Goal: Task Accomplishment & Management: Use online tool/utility

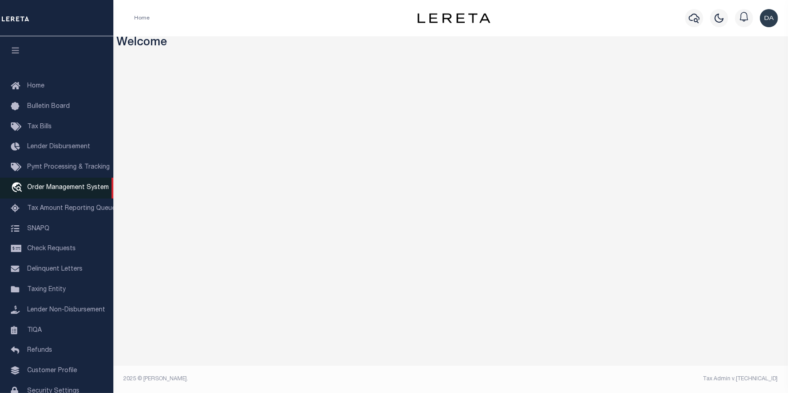
click at [54, 191] on span "Order Management System" at bounding box center [68, 188] width 82 height 6
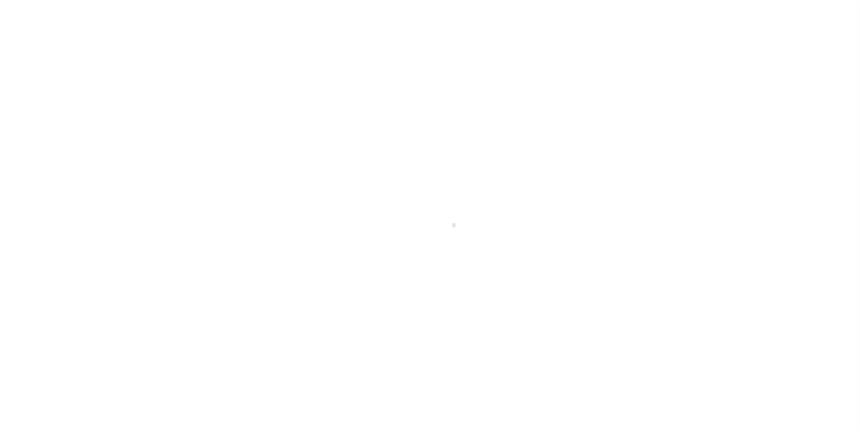
scroll to position [52, 0]
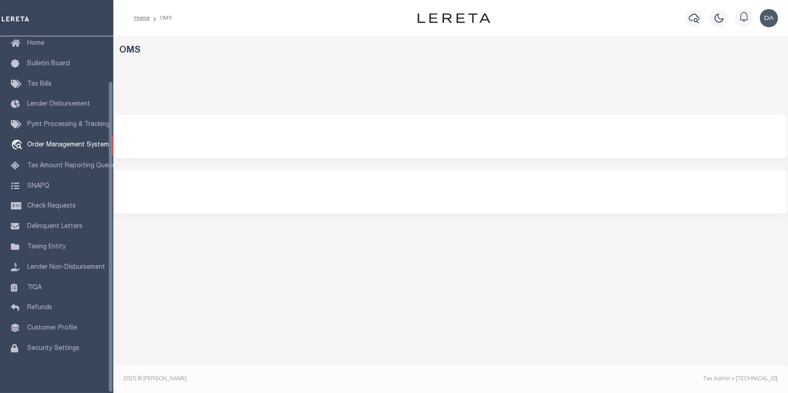
select select "200"
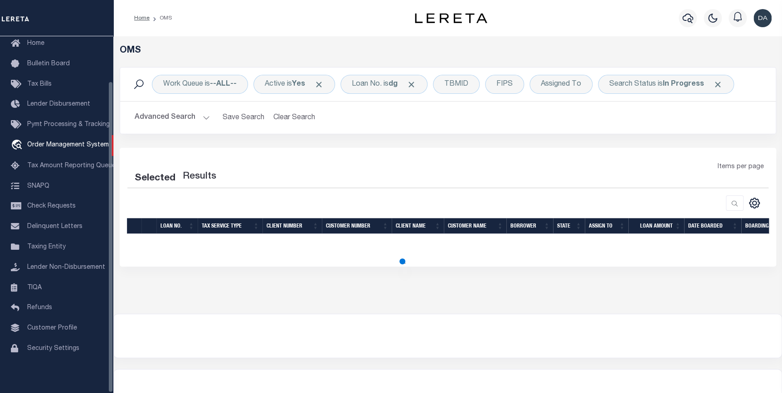
select select "200"
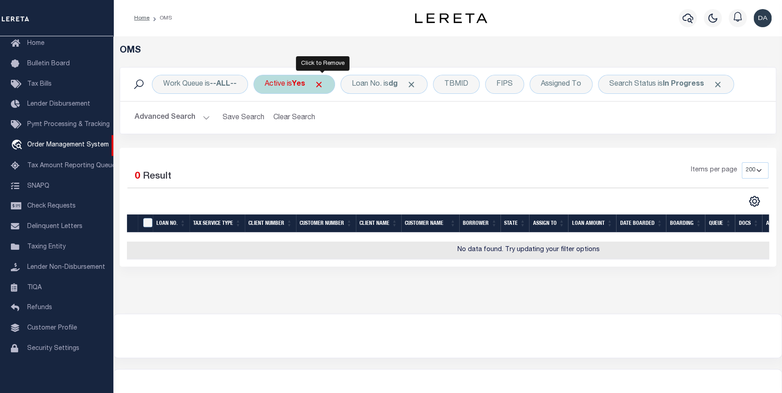
click at [322, 83] on span "Click to Remove" at bounding box center [319, 85] width 10 height 10
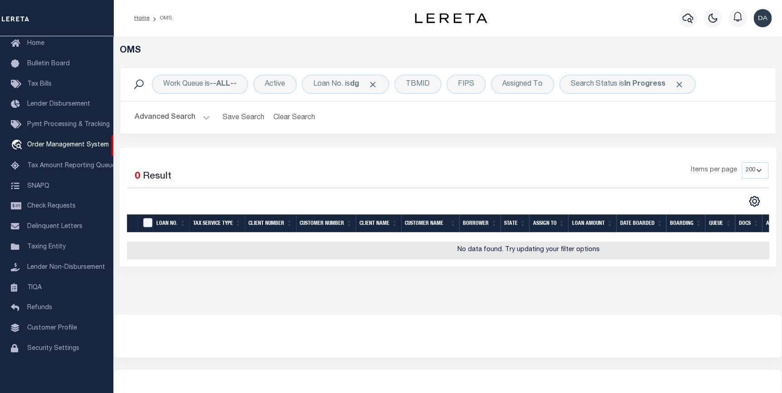
click at [763, 0] on div "Home OMS Profile Sign out" at bounding box center [447, 18] width 669 height 36
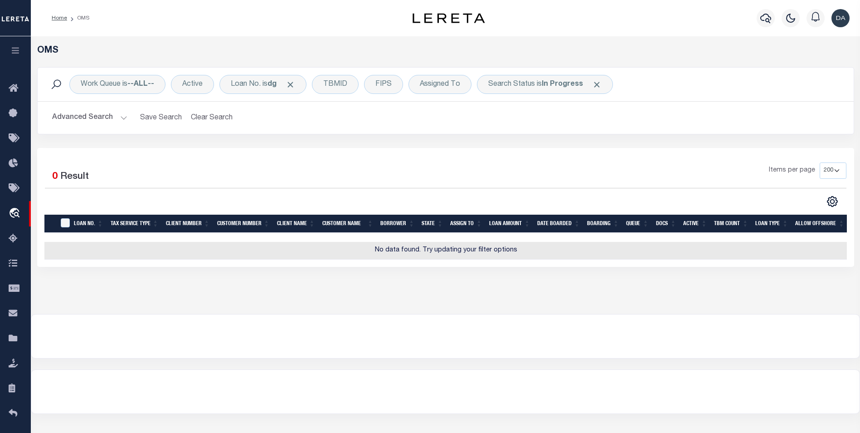
scroll to position [0, 0]
drag, startPoint x: 763, startPoint y: 0, endPoint x: 396, endPoint y: 167, distance: 402.9
click at [396, 167] on div "Items per page 10 25 50 100 200" at bounding box center [548, 174] width 598 height 24
click at [244, 82] on div "Loan No. is dg" at bounding box center [263, 84] width 87 height 19
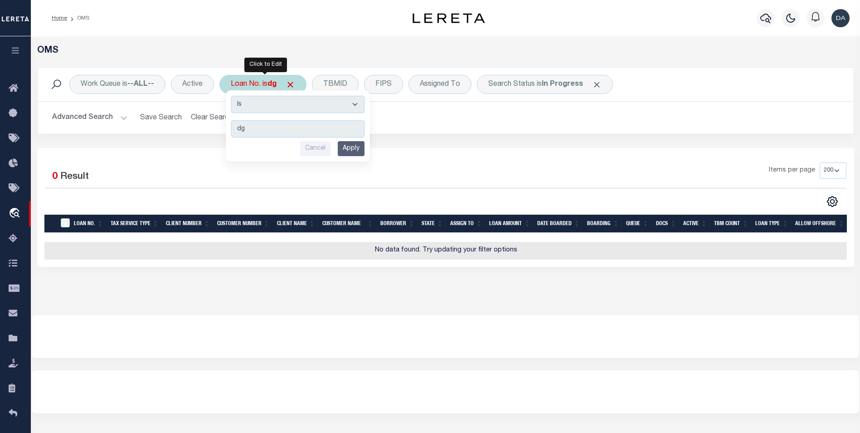
click at [253, 104] on select "Is Contains" at bounding box center [297, 104] width 133 height 17
select select "c"
click at [232, 96] on select "Is Contains" at bounding box center [297, 104] width 133 height 17
click at [347, 146] on input "Apply" at bounding box center [351, 148] width 27 height 15
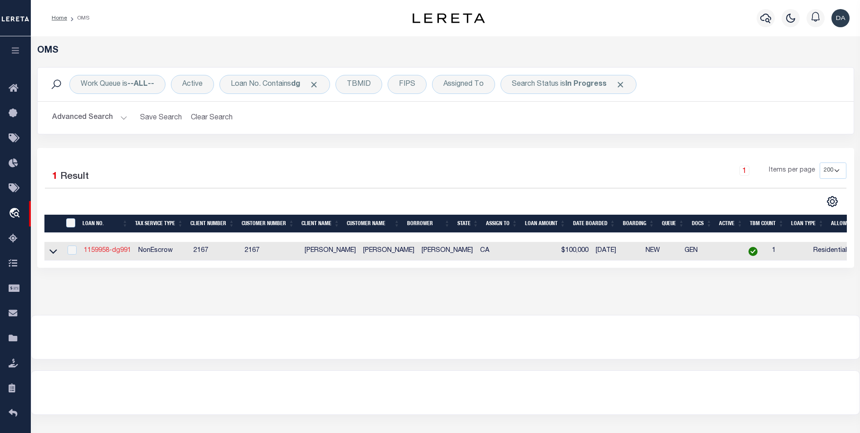
click at [120, 253] on link "1159958-dg991" at bounding box center [107, 250] width 47 height 6
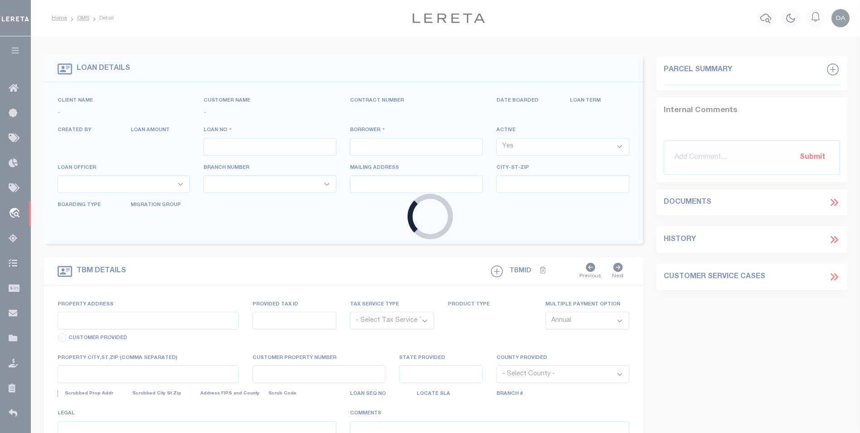
type input "1159958-dg991"
type input "[PERSON_NAME]"
select select
type input "91007"
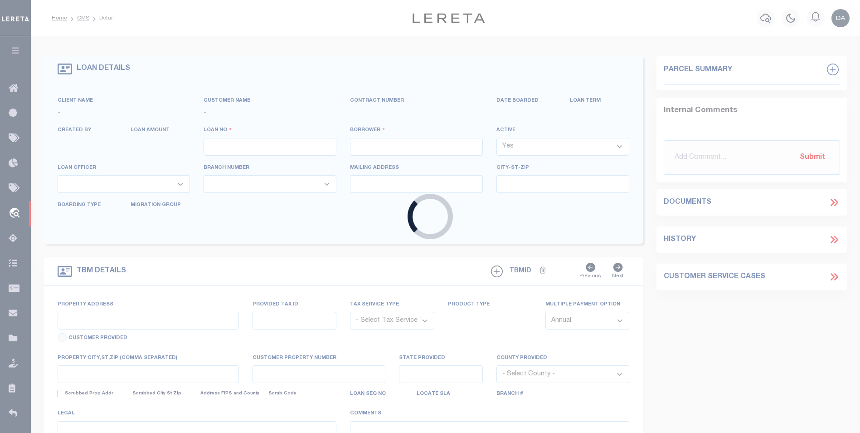
type input "[DATE]"
select select "10"
select select "NonEscrow"
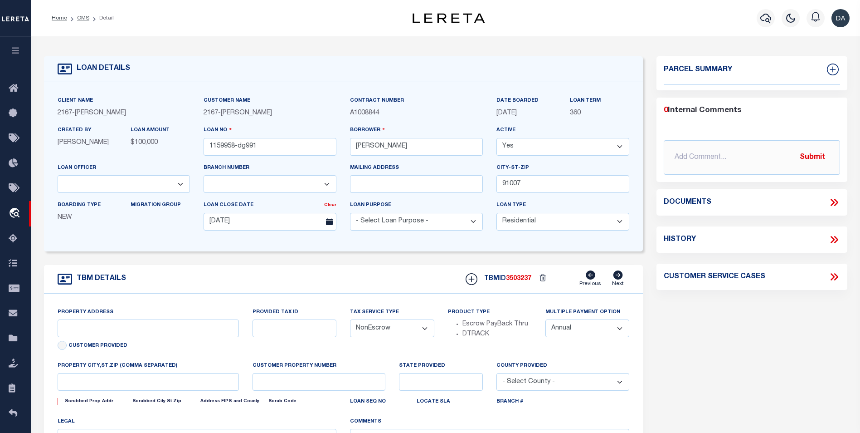
type input "[STREET_ADDRESS]"
select select
type input "ARCADIA CA 91007"
type input "CA"
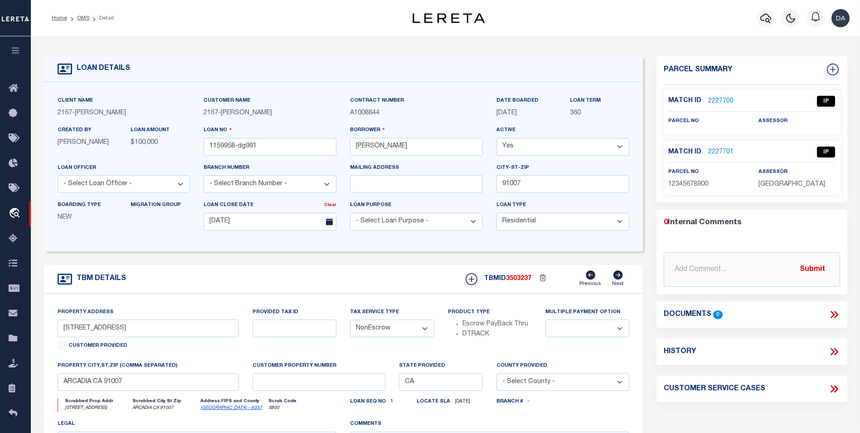
click at [717, 148] on link "2227701" at bounding box center [720, 152] width 25 height 10
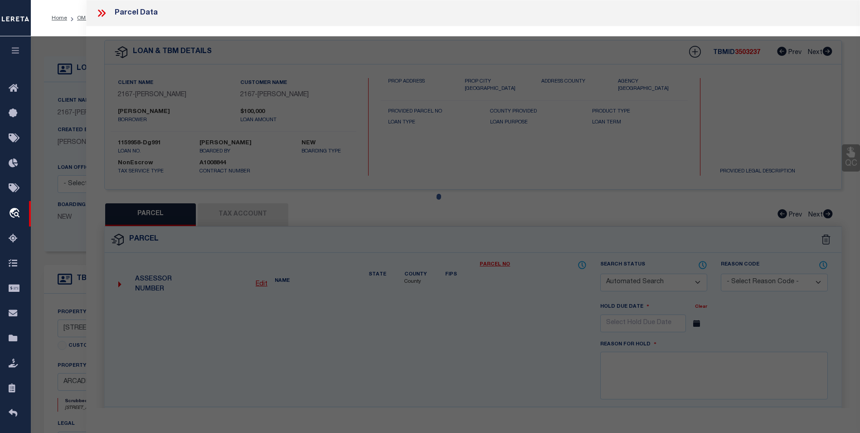
checkbox input "false"
select select "IP"
checkbox input "false"
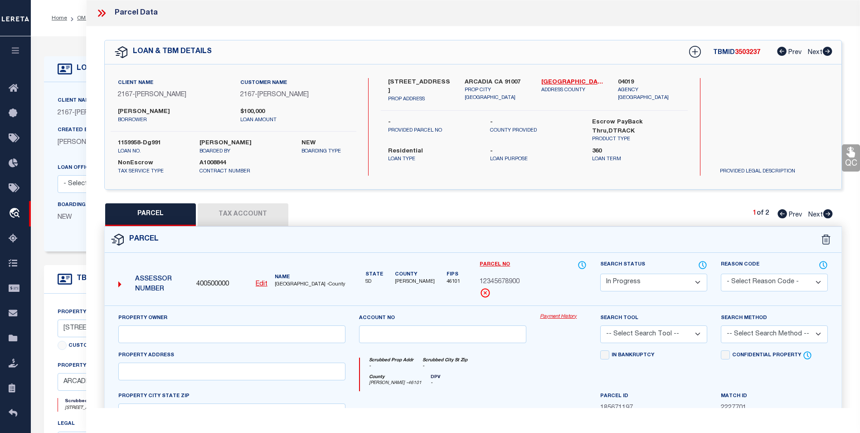
click at [281, 210] on button "Tax Account" at bounding box center [243, 214] width 91 height 23
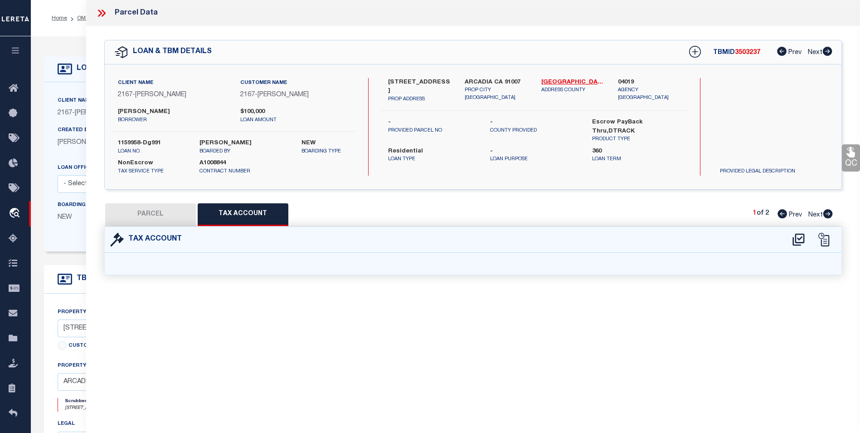
select select "100"
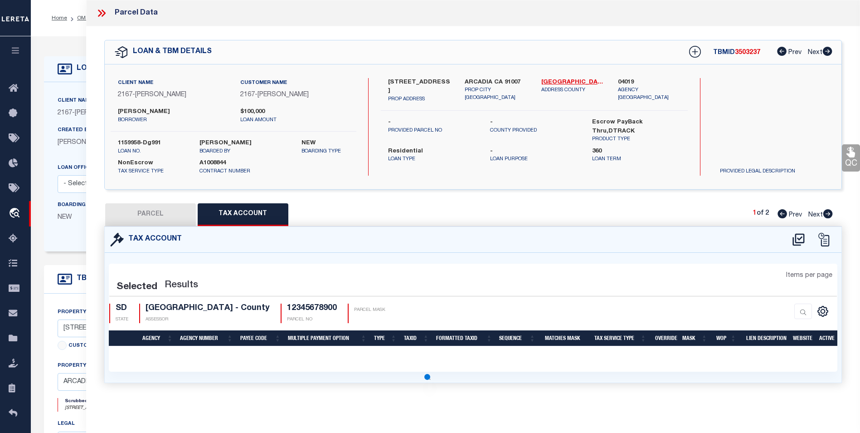
select select "100"
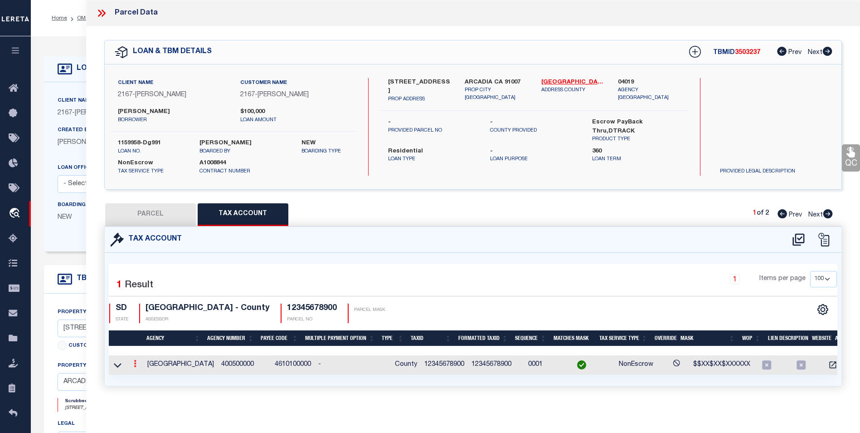
click at [132, 362] on link at bounding box center [135, 364] width 10 height 7
click at [119, 366] on icon at bounding box center [118, 365] width 8 height 10
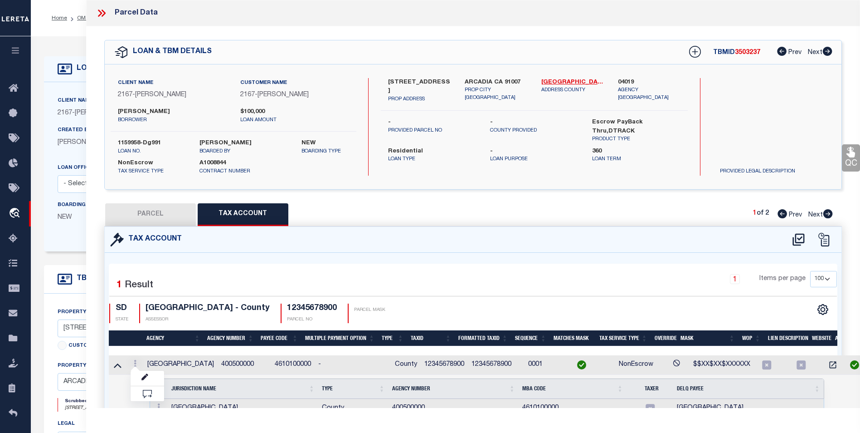
click at [120, 393] on td "Selected 1 Result Items per page" at bounding box center [487, 399] width 757 height 48
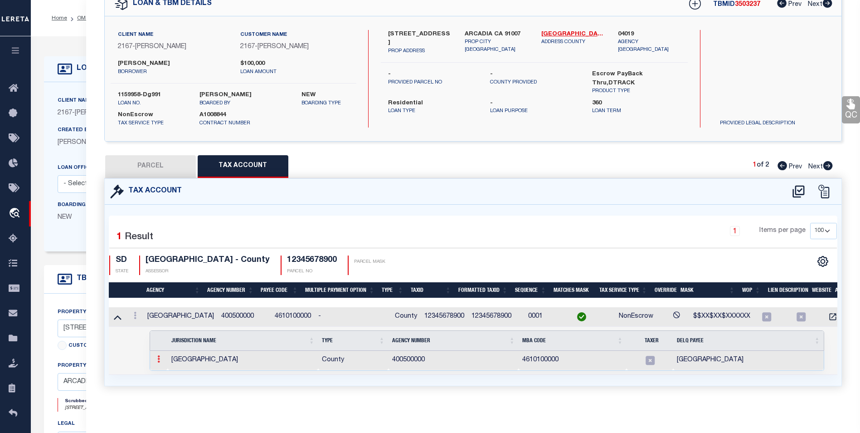
click at [157, 355] on icon at bounding box center [158, 358] width 3 height 7
click at [167, 371] on img at bounding box center [169, 373] width 9 height 9
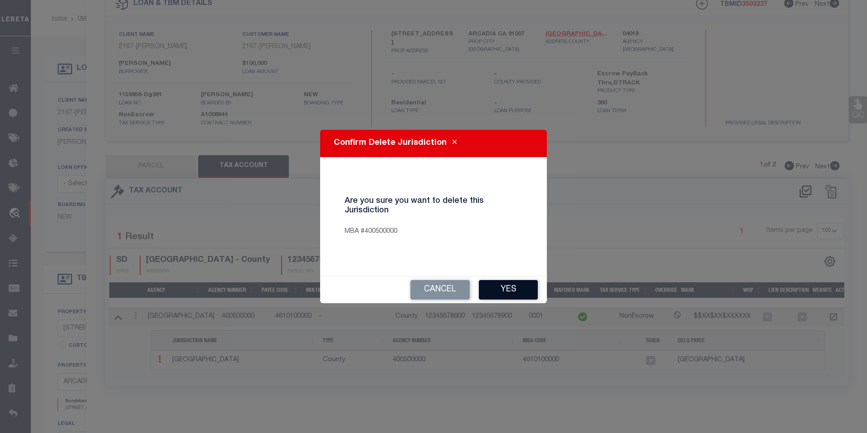
click at [498, 294] on button "Yes" at bounding box center [508, 290] width 59 height 20
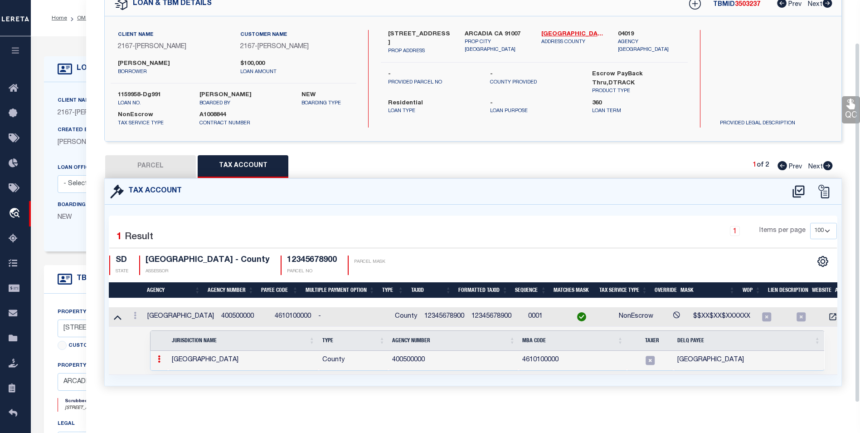
select select "100"
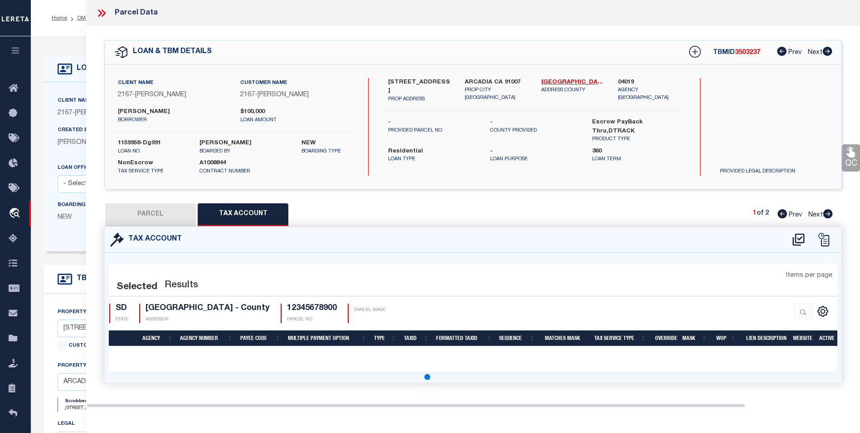
scroll to position [0, 0]
select select "100"
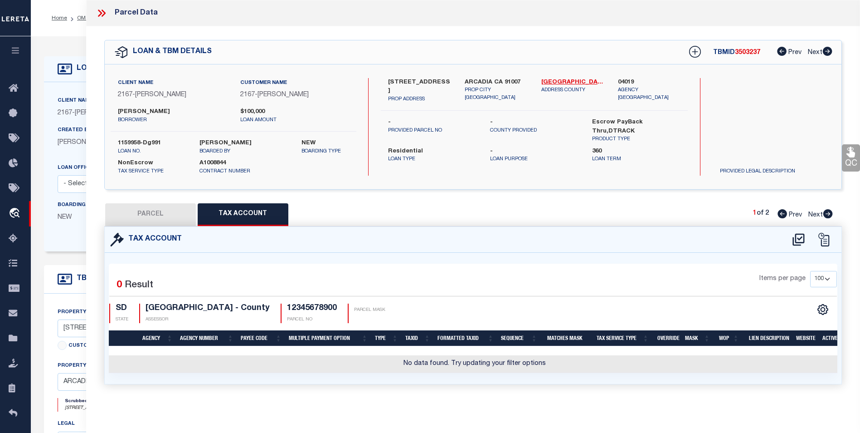
drag, startPoint x: 498, startPoint y: 294, endPoint x: 483, endPoint y: 289, distance: 16.6
click at [483, 289] on div "Items per page 10 25 50 100" at bounding box center [566, 283] width 542 height 24
click at [782, 238] on icon at bounding box center [799, 239] width 12 height 12
select select "100"
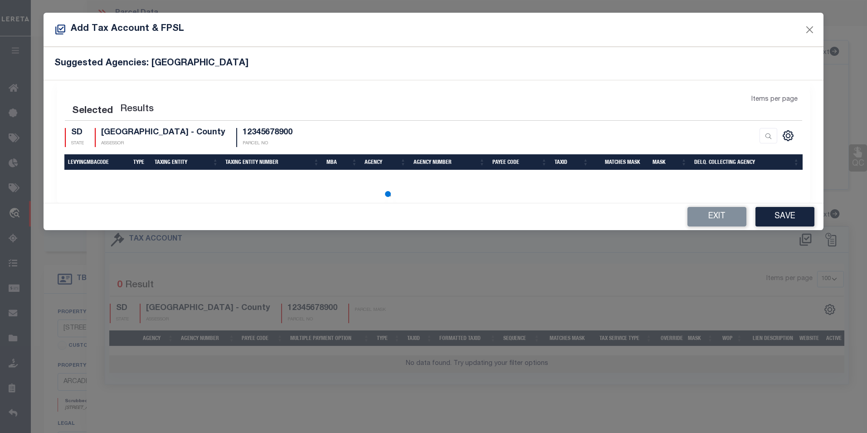
select select "100"
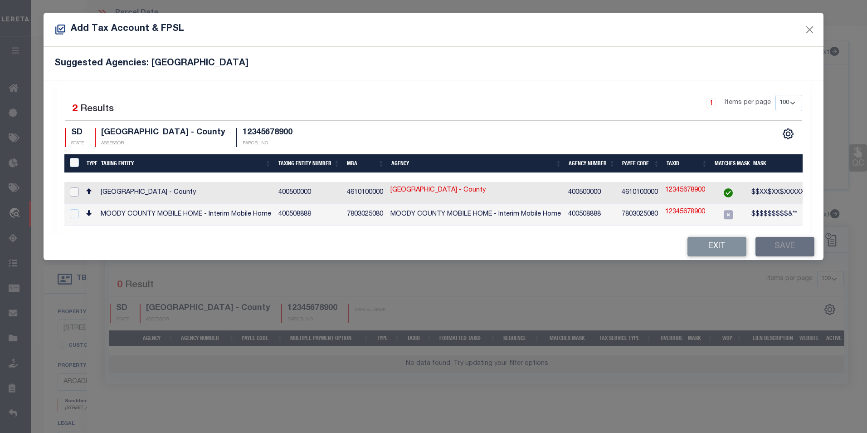
click at [76, 193] on input "checkbox" at bounding box center [74, 191] width 9 height 9
checkbox input "true"
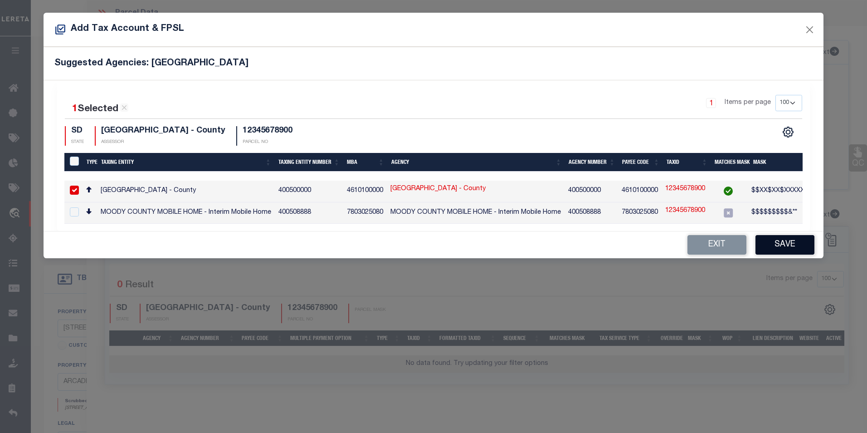
click at [777, 246] on button "Save" at bounding box center [785, 245] width 59 height 20
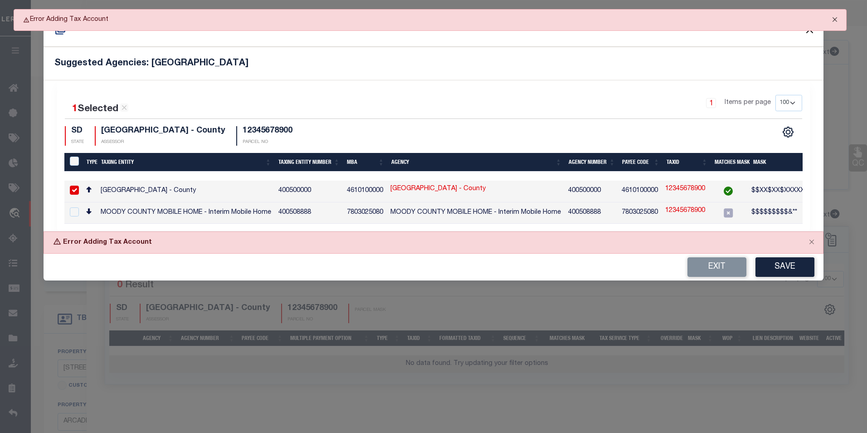
click at [782, 19] on button "Close" at bounding box center [835, 20] width 23 height 20
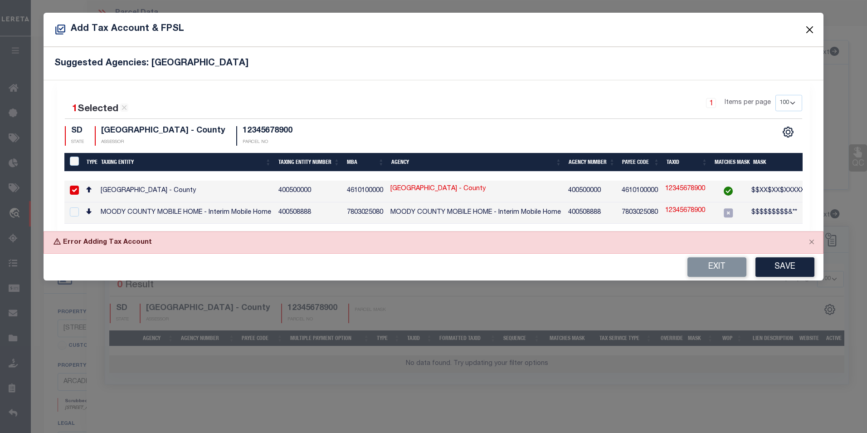
click at [782, 29] on button "Close" at bounding box center [810, 30] width 12 height 12
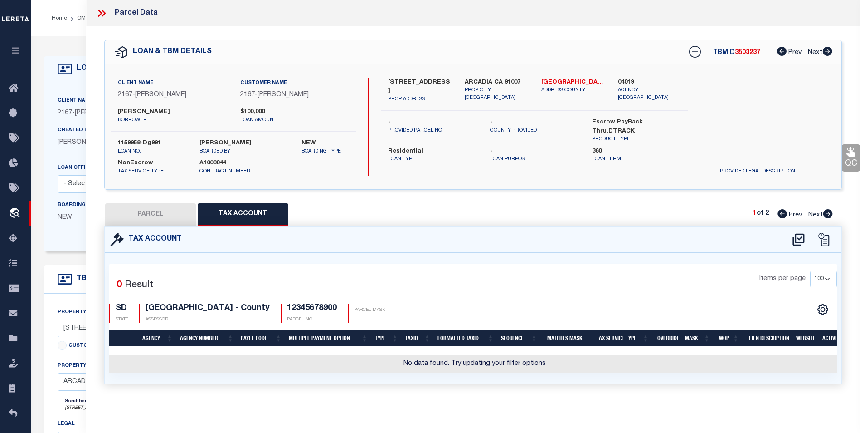
click at [138, 218] on button "PARCEL" at bounding box center [150, 214] width 91 height 23
select select "AS"
checkbox input "false"
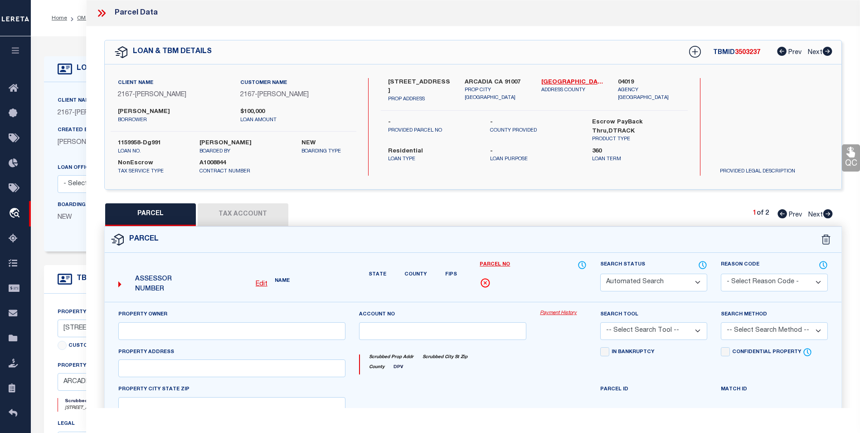
select select "IP"
checkbox input "false"
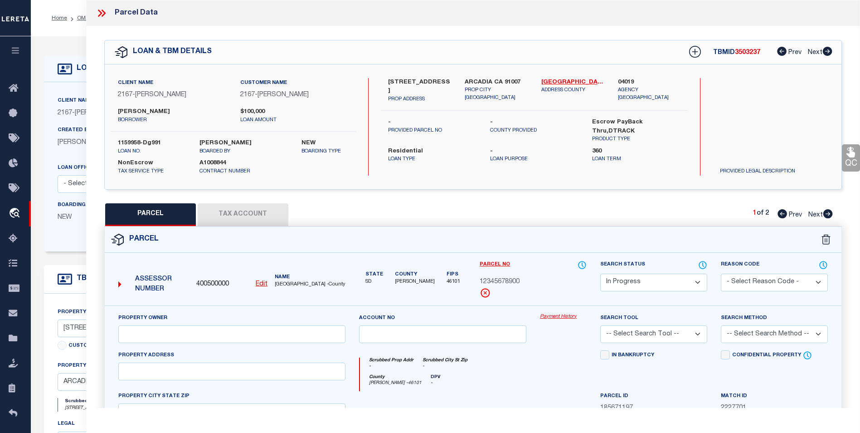
click at [229, 212] on button "Tax Account" at bounding box center [243, 214] width 91 height 23
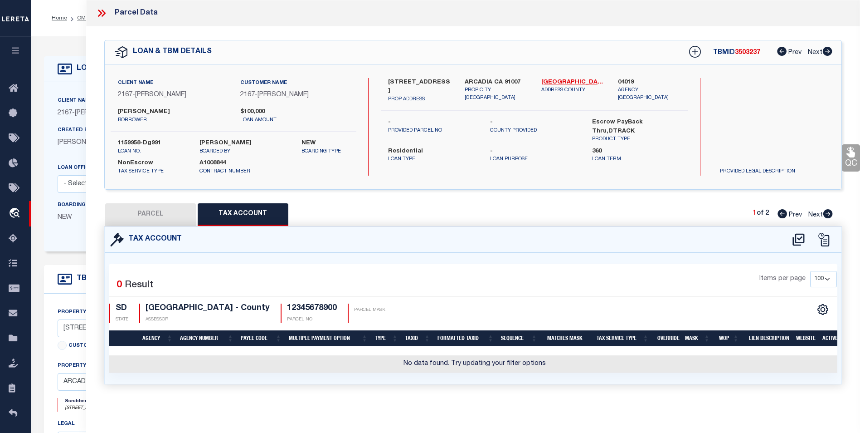
select select "100"
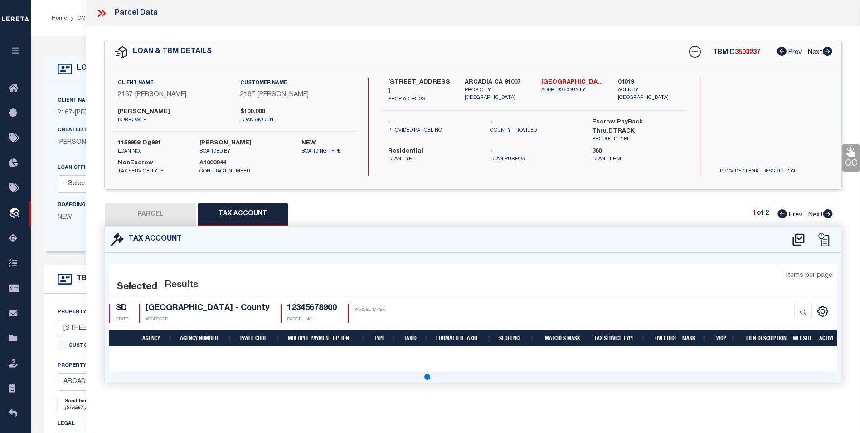
select select "100"
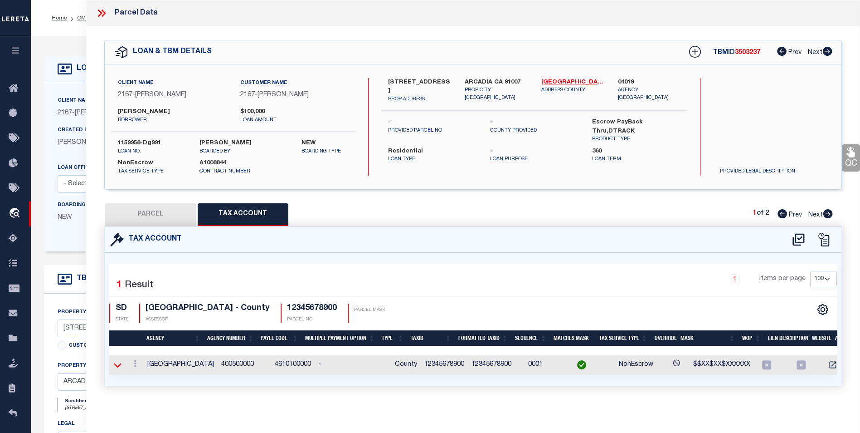
click at [120, 368] on icon at bounding box center [118, 365] width 8 height 10
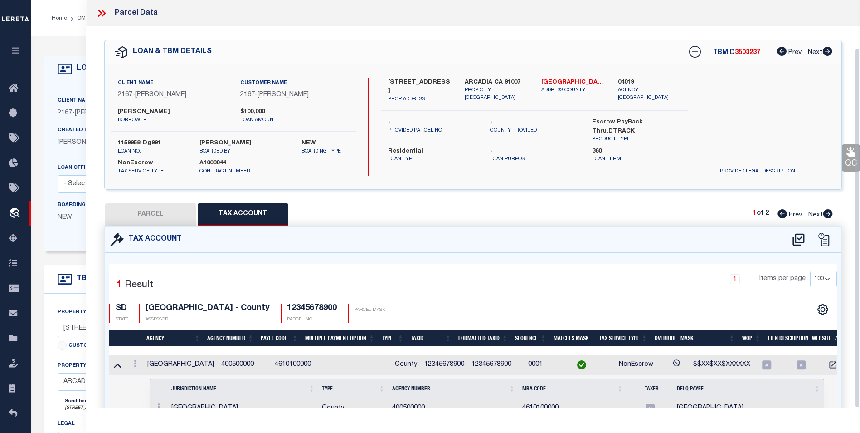
scroll to position [54, 0]
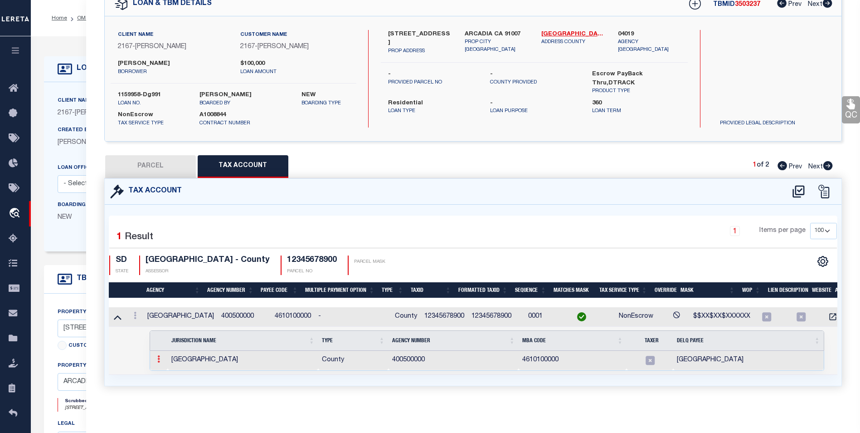
click at [160, 356] on link at bounding box center [159, 359] width 10 height 7
click at [165, 374] on img at bounding box center [169, 373] width 9 height 9
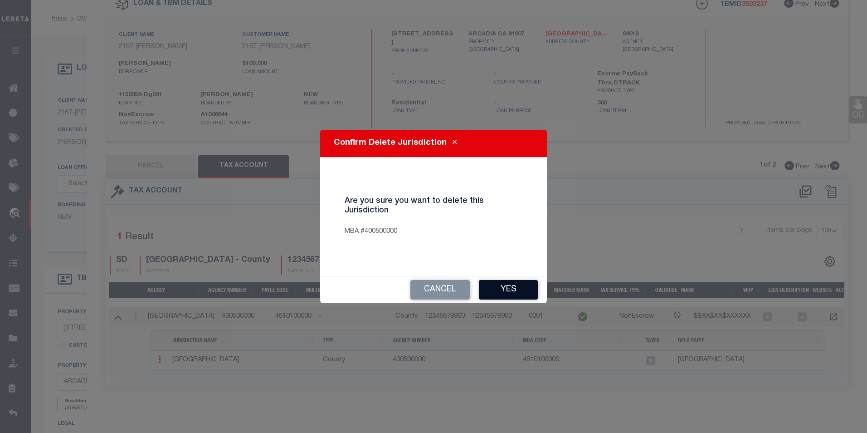
click at [514, 290] on button "Yes" at bounding box center [508, 290] width 59 height 20
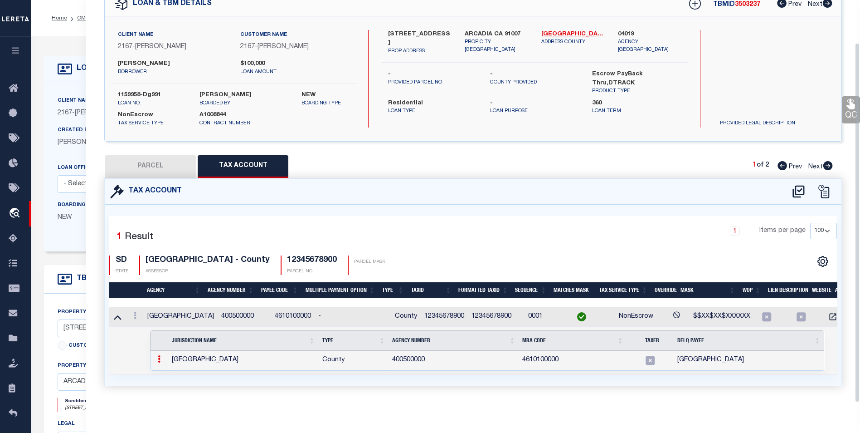
select select "100"
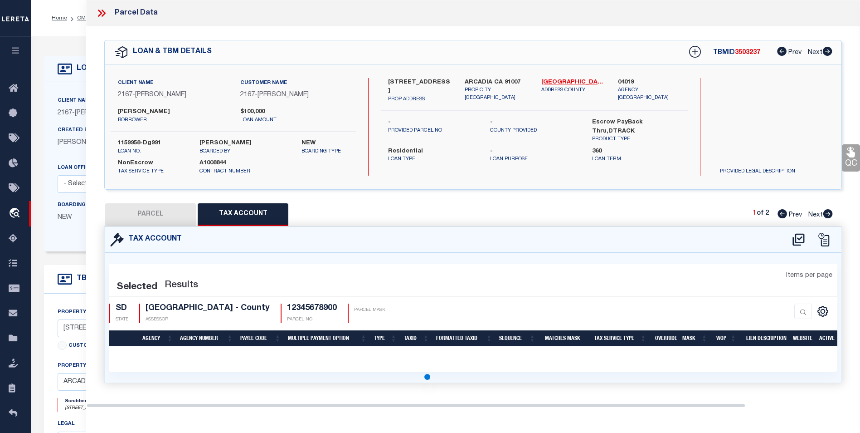
scroll to position [0, 0]
select select "100"
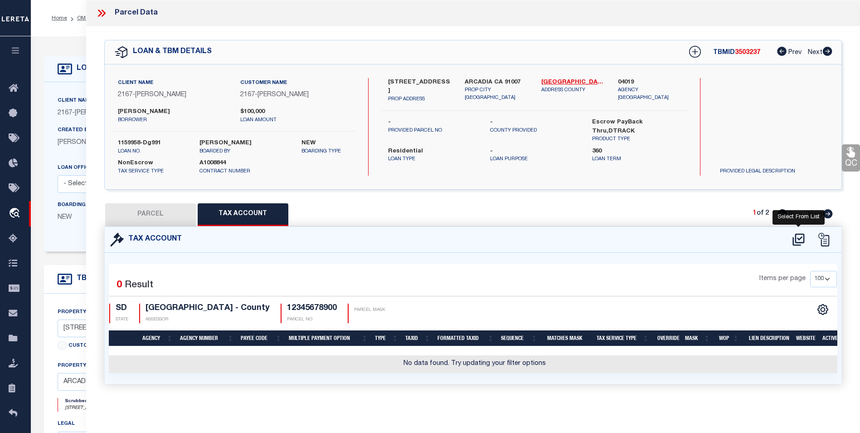
click at [782, 236] on icon at bounding box center [799, 239] width 12 height 12
select select "100"
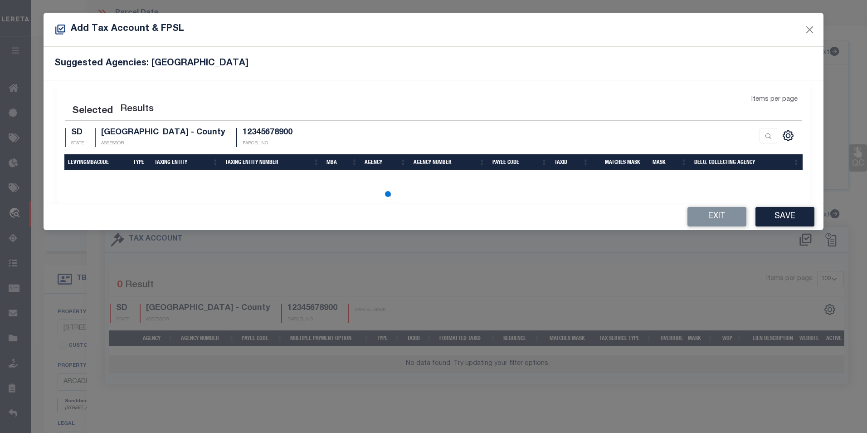
select select "100"
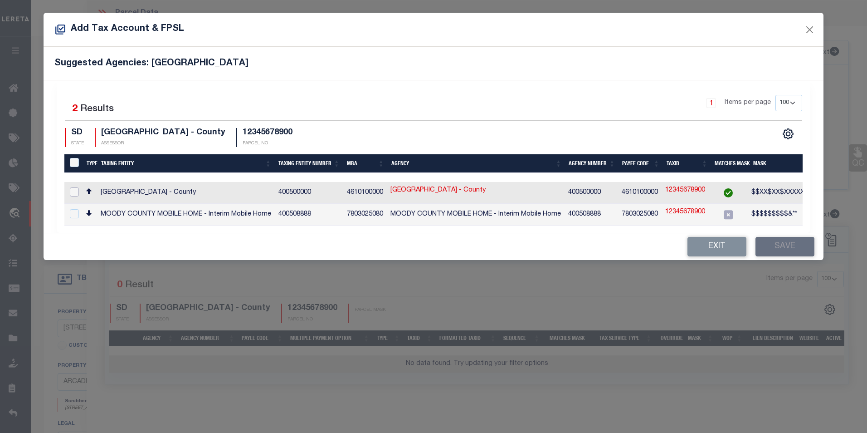
click at [74, 189] on input "checkbox" at bounding box center [74, 191] width 9 height 9
checkbox input "true"
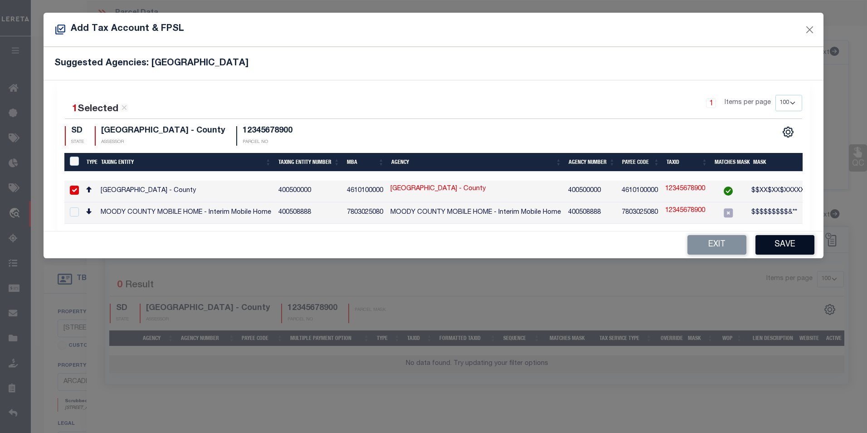
click at [781, 244] on button "Save" at bounding box center [785, 245] width 59 height 20
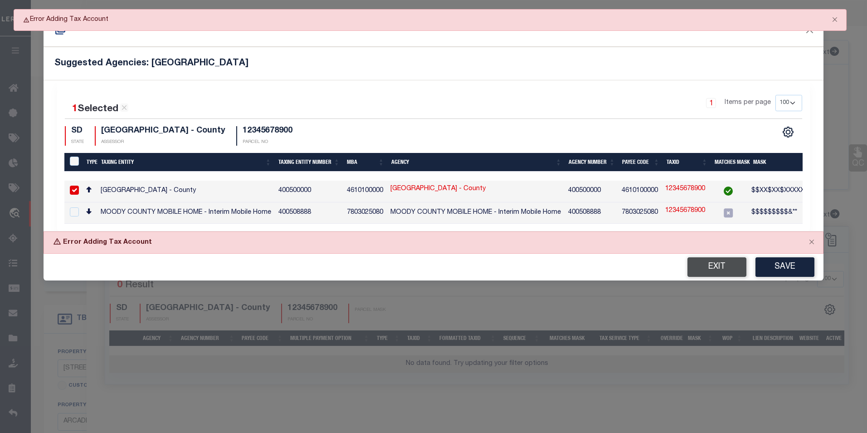
click at [732, 269] on button "Exit" at bounding box center [717, 267] width 59 height 20
